Goal: Find contact information: Find contact information

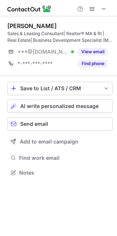
scroll to position [167, 117]
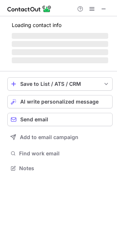
scroll to position [167, 117]
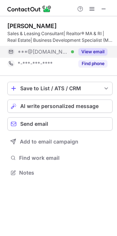
click at [87, 54] on button "View email" at bounding box center [93, 51] width 29 height 7
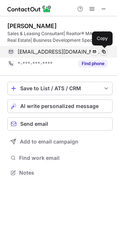
click at [103, 52] on span at bounding box center [104, 52] width 6 height 6
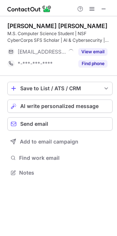
scroll to position [167, 117]
click at [48, 163] on div "Save to List / ATS / CRM List Select Lever Connect Greenhouse Connect Salesforc…" at bounding box center [60, 130] width 106 height 108
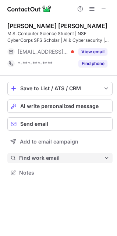
click at [48, 160] on span "Find work email" at bounding box center [61, 157] width 85 height 7
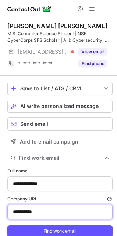
click at [41, 206] on input "**********" at bounding box center [60, 211] width 106 height 15
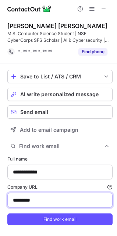
type input "*********"
click at [7, 213] on button "Find work email" at bounding box center [60, 219] width 106 height 12
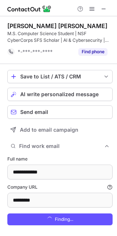
scroll to position [246, 112]
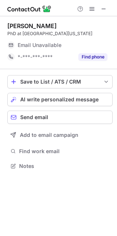
scroll to position [161, 117]
click at [39, 148] on div "Save to List / ATS / CRM List Select Lever Connect Greenhouse Connect Salesforc…" at bounding box center [60, 123] width 106 height 108
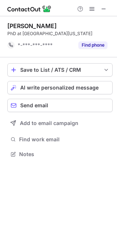
scroll to position [149, 117]
click at [39, 148] on div "Save to List / ATS / CRM List Select Lever Connect Greenhouse Connect Salesforc…" at bounding box center [60, 111] width 106 height 108
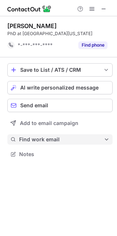
click at [48, 144] on button "Find work email" at bounding box center [60, 139] width 106 height 10
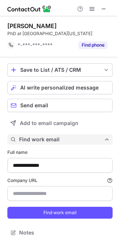
scroll to position [227, 112]
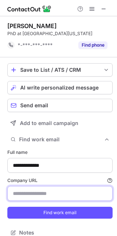
click at [37, 194] on input "Company URL Finding work email will consume 1 credit if a match is found." at bounding box center [60, 193] width 106 height 15
type input "*********"
click at [7, 206] on button "Find work email" at bounding box center [60, 212] width 106 height 12
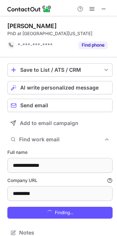
scroll to position [239, 112]
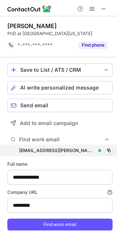
click at [104, 154] on div "fatima.alzyoud@gmail.com fatima.alzyoud@gmail.com Verified Copy" at bounding box center [60, 150] width 106 height 12
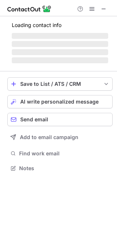
scroll to position [161, 117]
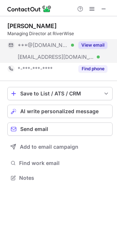
click at [100, 43] on button "View email" at bounding box center [93, 44] width 29 height 7
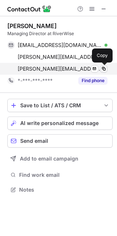
click at [101, 67] on button at bounding box center [103, 68] width 7 height 7
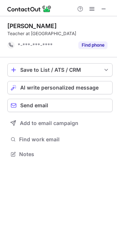
scroll to position [149, 117]
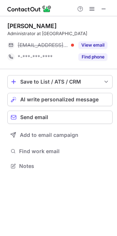
scroll to position [161, 117]
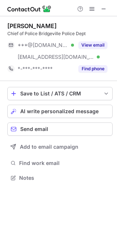
scroll to position [172, 117]
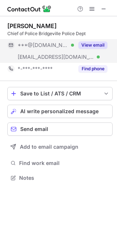
click at [97, 45] on button "View email" at bounding box center [93, 44] width 29 height 7
click at [74, 45] on div "***@[DOMAIN_NAME] Verified" at bounding box center [46, 45] width 57 height 7
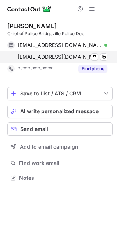
click at [108, 56] on div "[EMAIL_ADDRESS][DOMAIN_NAME] Verified Send email Copy" at bounding box center [57, 57] width 100 height 12
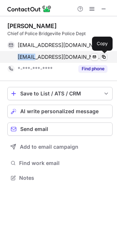
click at [103, 53] on button at bounding box center [103, 56] width 7 height 7
